Goal: Task Accomplishment & Management: Use online tool/utility

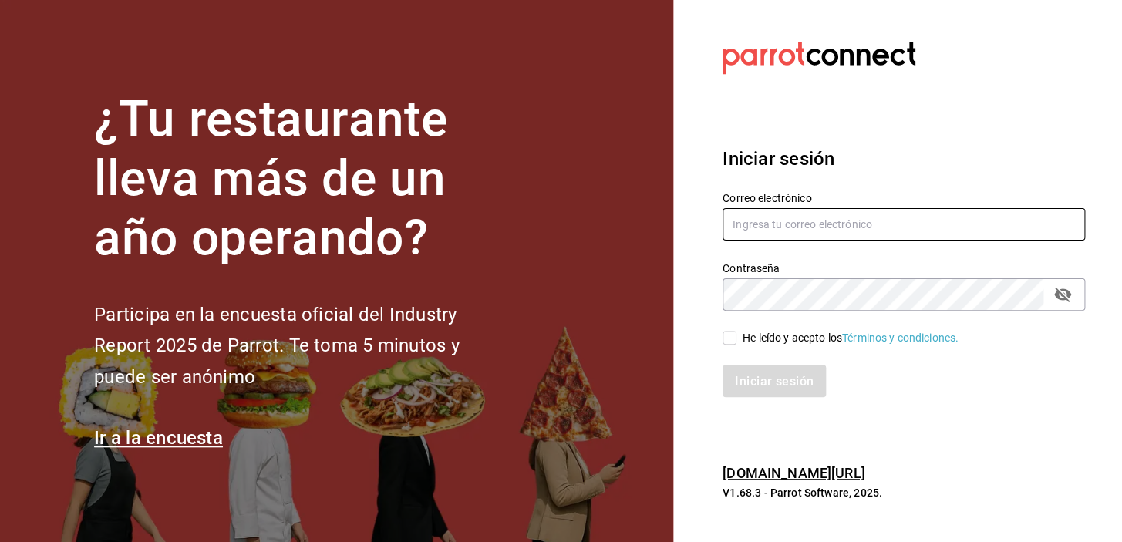
type input "[EMAIL_ADDRESS][DOMAIN_NAME]"
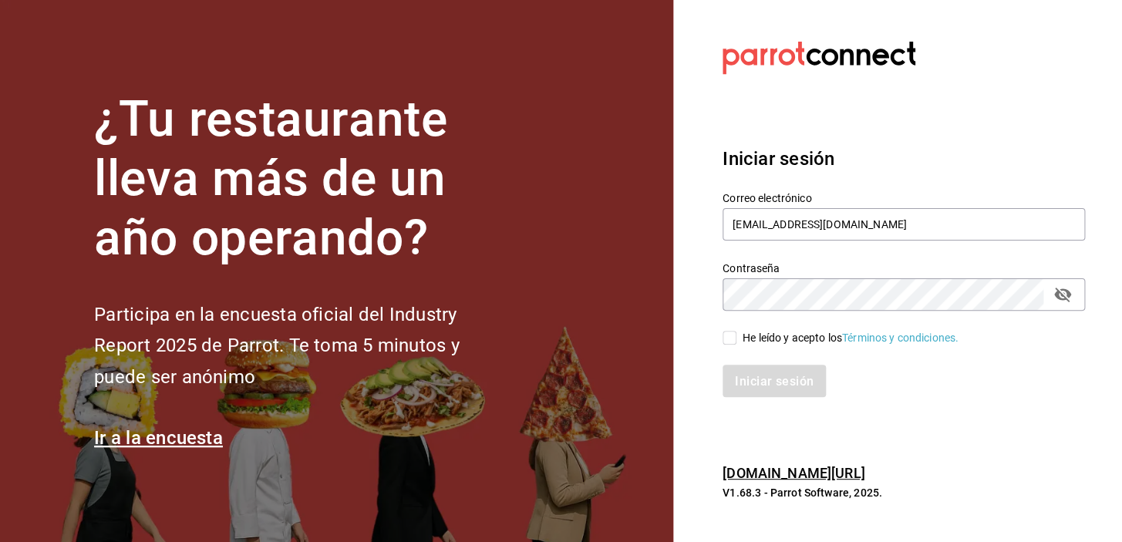
click at [732, 336] on input "He leído y acepto los Términos y condiciones." at bounding box center [729, 338] width 14 height 14
checkbox input "true"
click at [772, 385] on font "Iniciar sesión" at bounding box center [774, 380] width 79 height 15
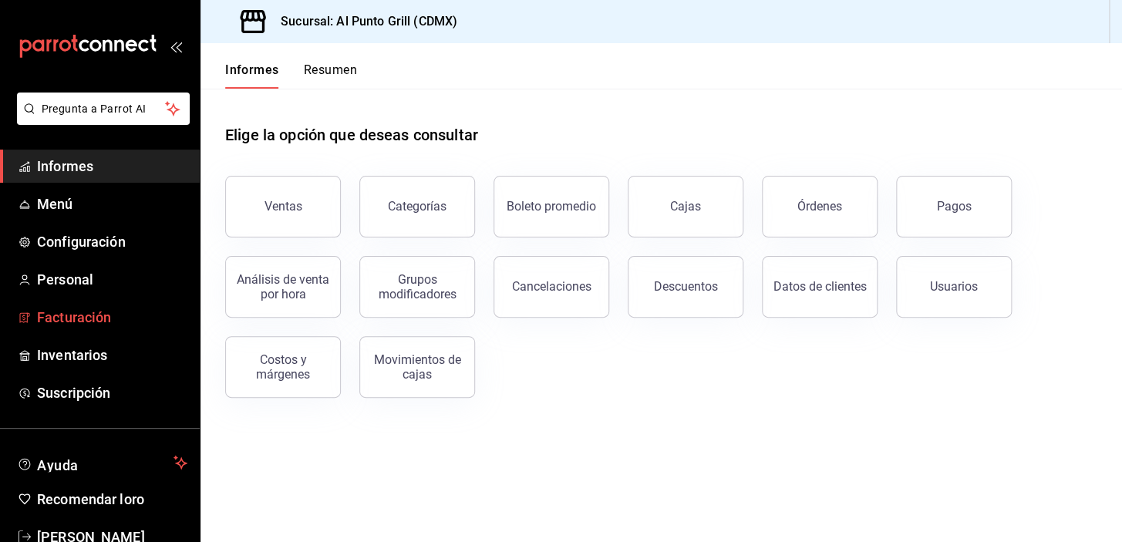
click at [62, 316] on font "Facturación" at bounding box center [74, 317] width 74 height 16
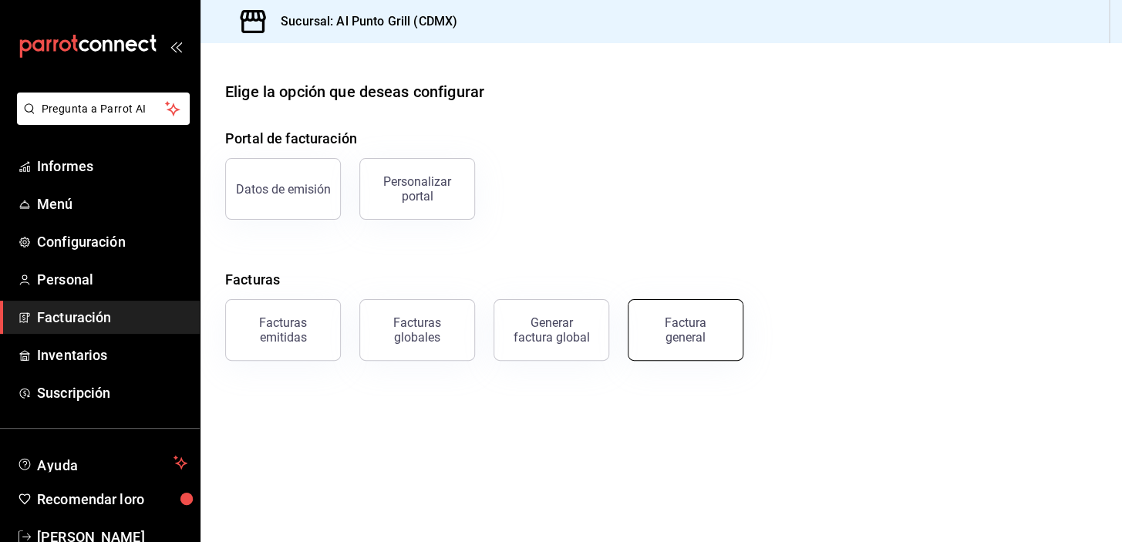
click at [701, 324] on font "Factura general" at bounding box center [686, 329] width 42 height 29
